Goal: Task Accomplishment & Management: Use online tool/utility

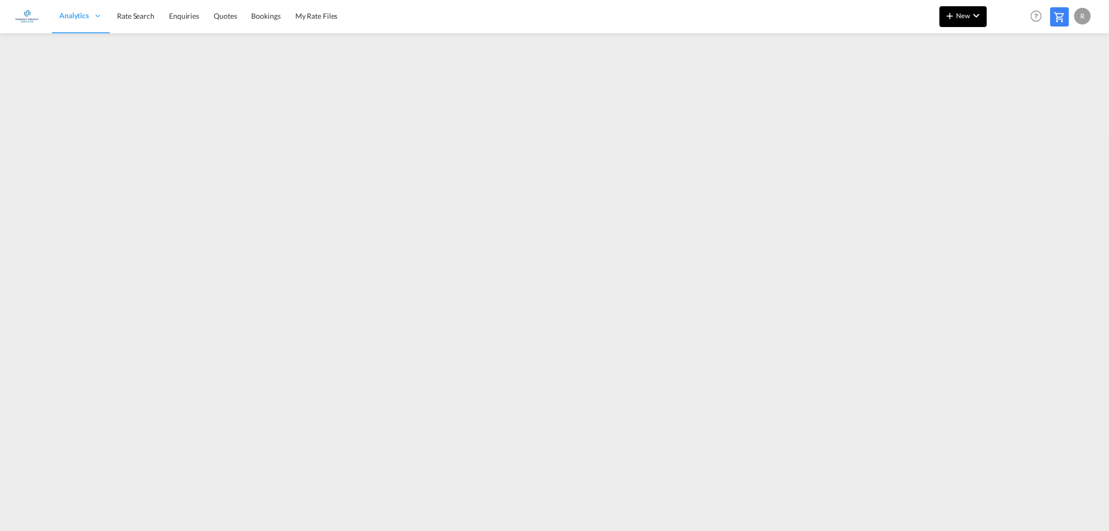
click at [965, 14] on span "New" at bounding box center [962, 15] width 39 height 8
click at [953, 45] on div "Rates" at bounding box center [951, 44] width 42 height 26
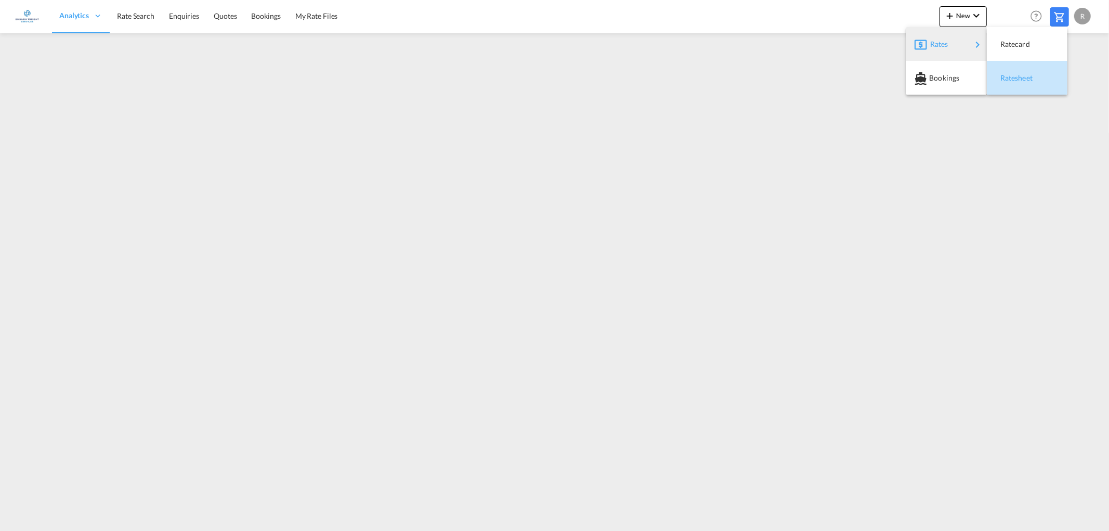
click at [1029, 84] on div "Ratesheet" at bounding box center [1019, 78] width 38 height 26
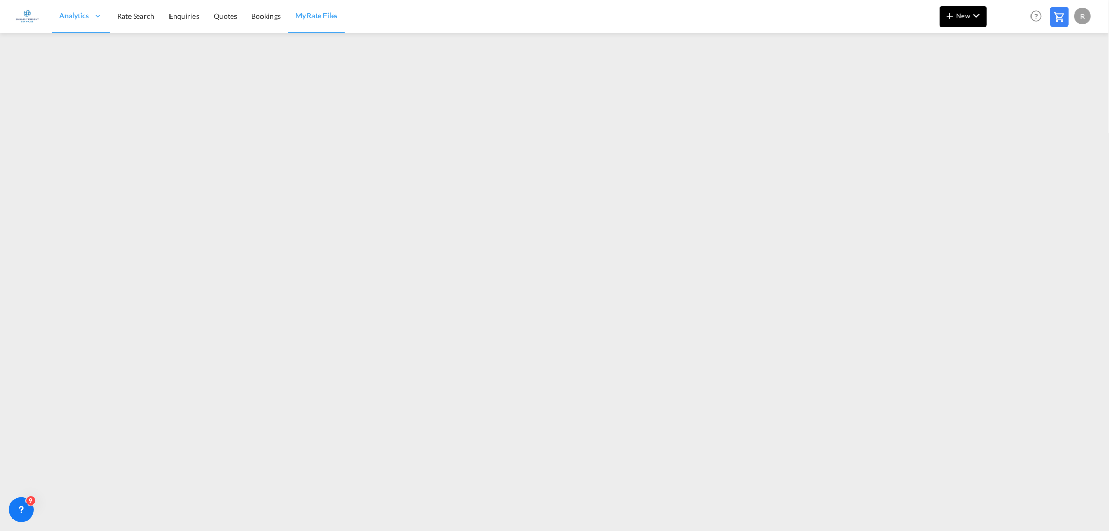
click at [956, 14] on span "New" at bounding box center [962, 15] width 39 height 8
click at [1011, 75] on span "Ratesheet" at bounding box center [1005, 78] width 11 height 21
